Goal: Transaction & Acquisition: Purchase product/service

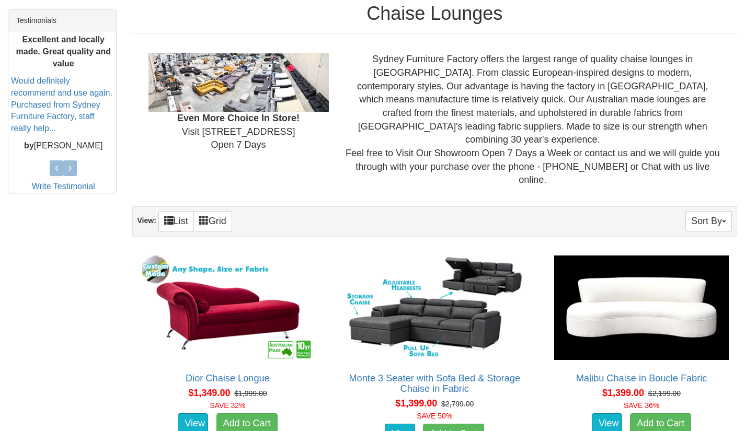
scroll to position [448, 0]
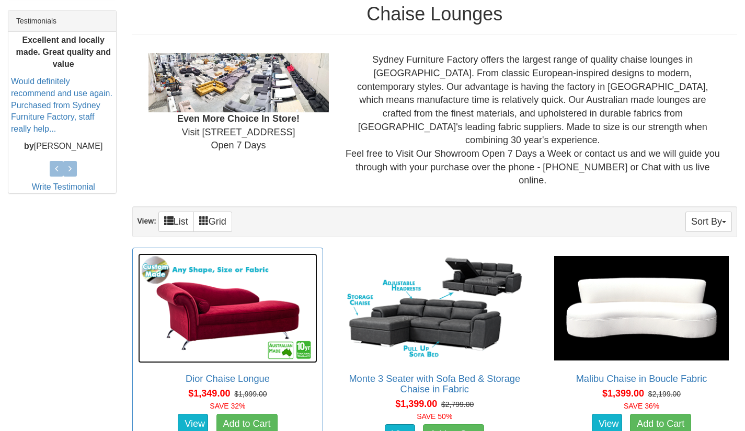
click at [192, 285] on img at bounding box center [228, 308] width 180 height 110
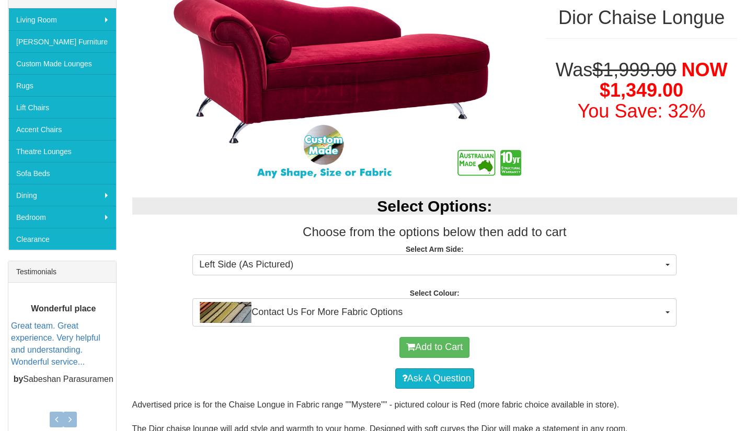
scroll to position [206, 0]
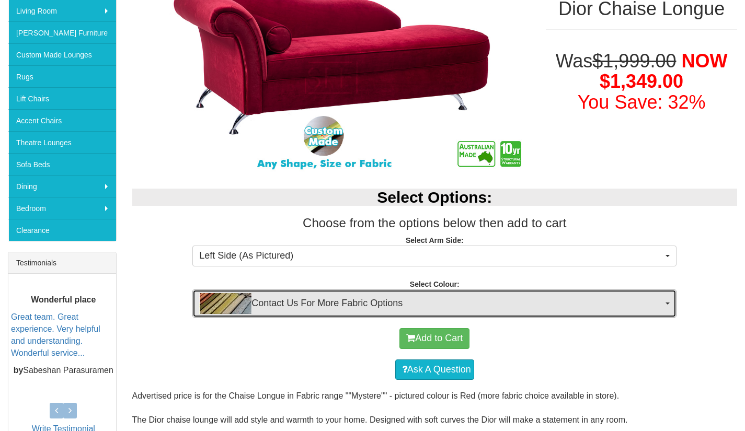
click at [664, 308] on button "Contact Us For More Fabric Options" at bounding box center [434, 303] width 484 height 28
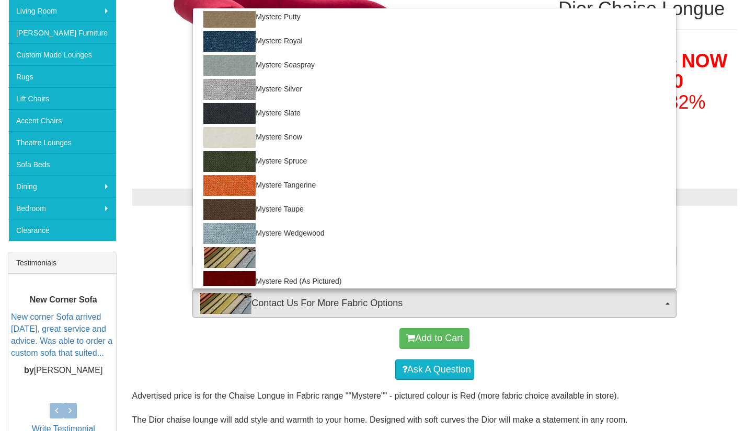
scroll to position [687, 0]
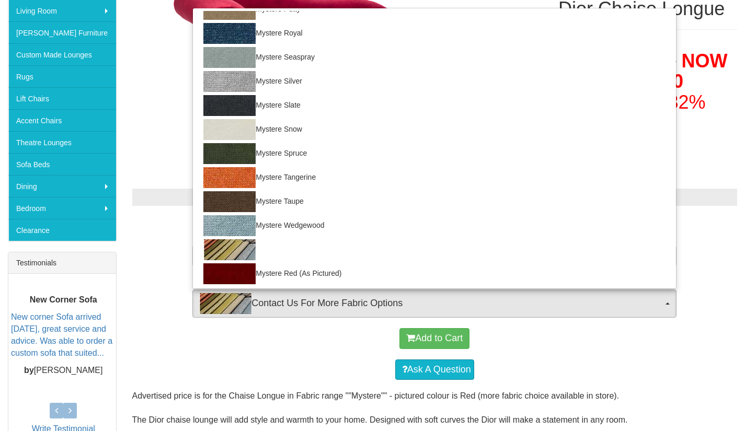
click at [711, 350] on div "Add to Cart" at bounding box center [434, 338] width 595 height 31
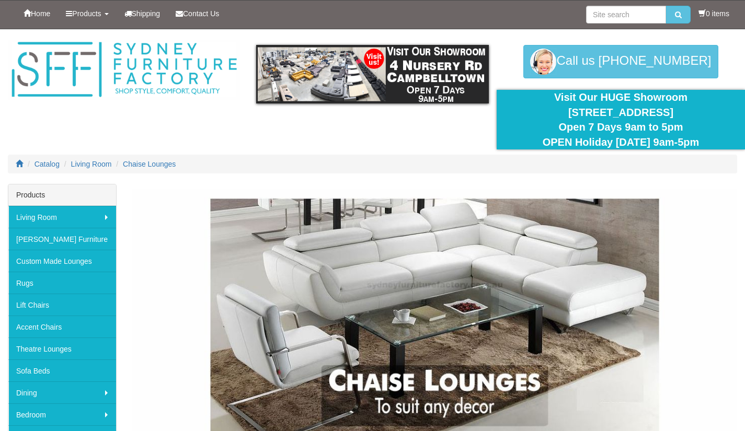
scroll to position [448, 0]
